Goal: Information Seeking & Learning: Learn about a topic

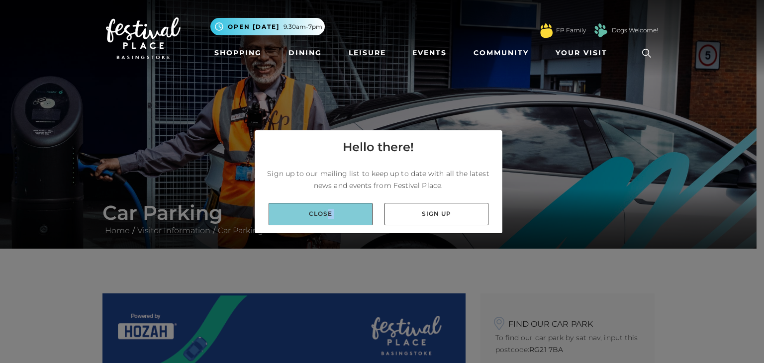
drag, startPoint x: 418, startPoint y: 220, endPoint x: 328, endPoint y: 224, distance: 90.1
click at [328, 224] on div "Close Sign up" at bounding box center [379, 214] width 248 height 38
click at [327, 222] on link "Close" at bounding box center [320, 214] width 104 height 22
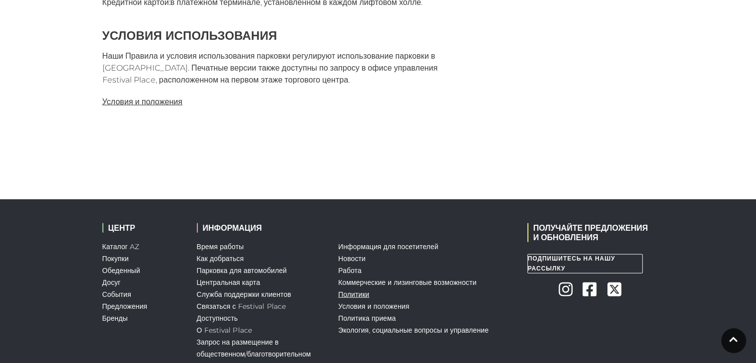
scroll to position [2500, 0]
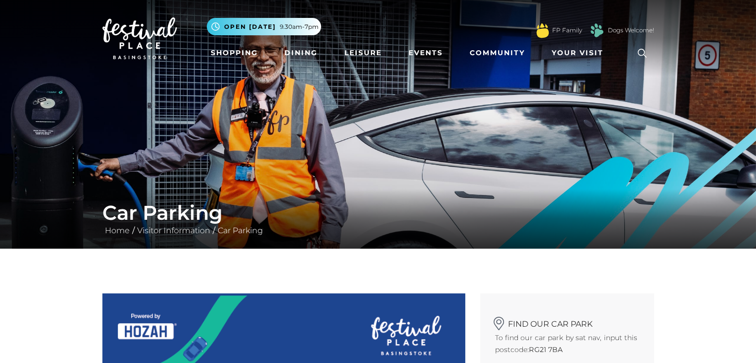
scroll to position [99, 0]
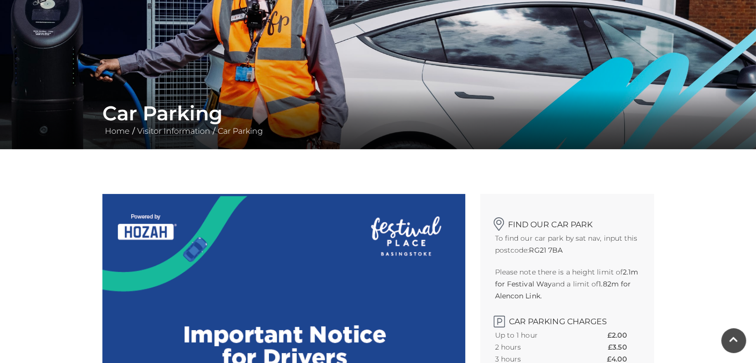
click at [187, 112] on h1 "Car Parking" at bounding box center [378, 113] width 552 height 24
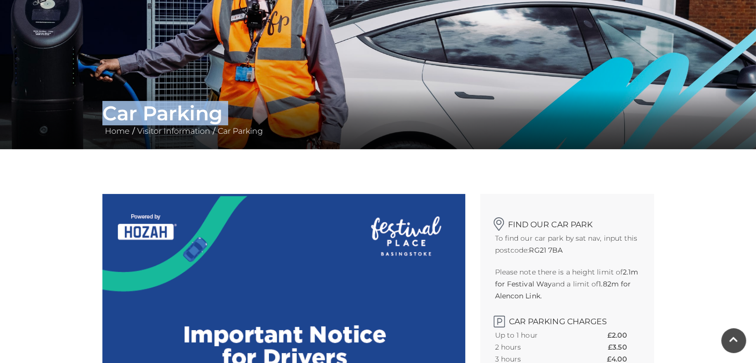
drag, startPoint x: 187, startPoint y: 112, endPoint x: 179, endPoint y: 118, distance: 10.6
click at [187, 112] on h1 "Car Parking" at bounding box center [378, 113] width 552 height 24
copy div "Car Parking"
